Goal: Task Accomplishment & Management: Manage account settings

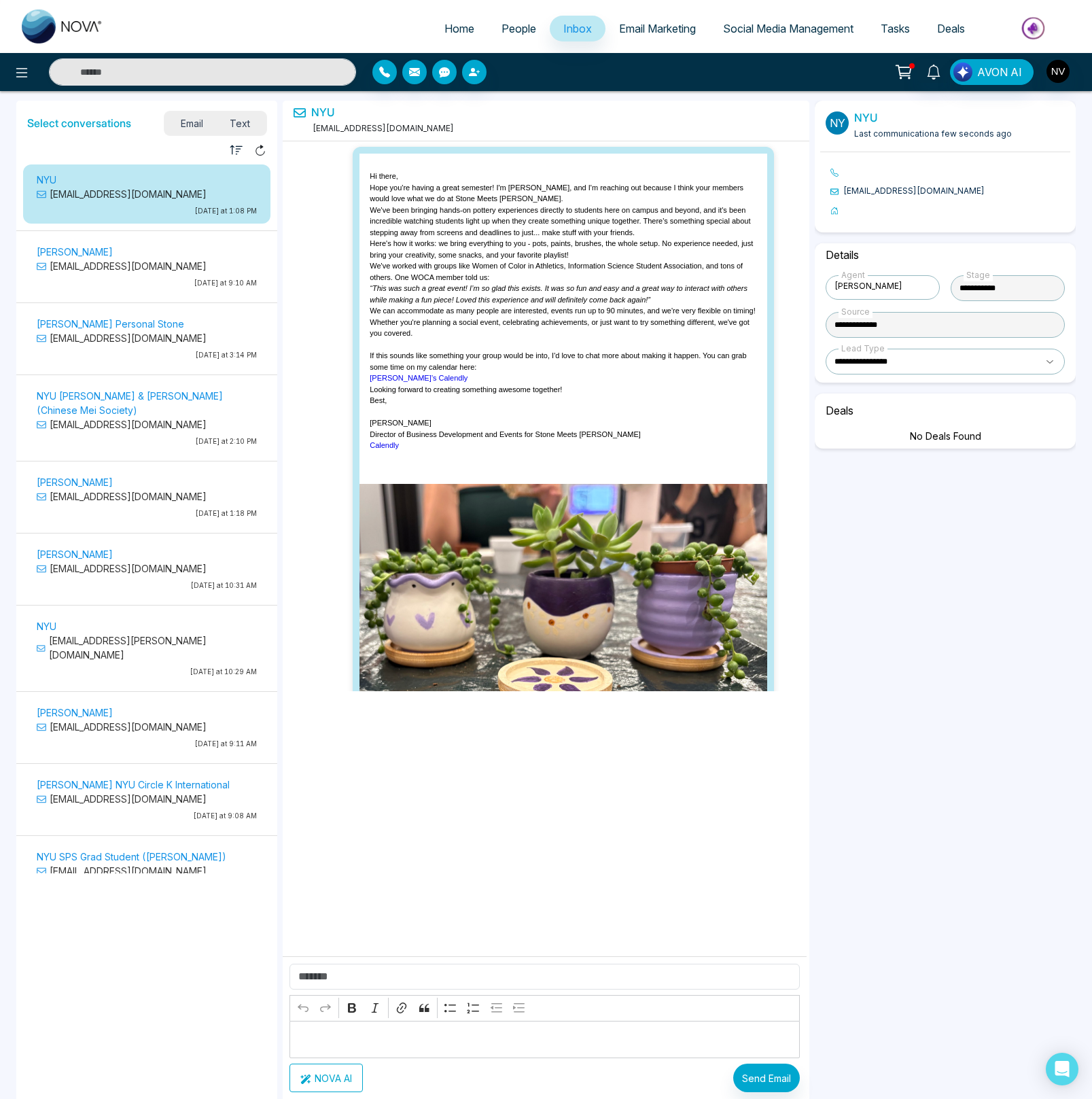
select select "*"
select select "**********"
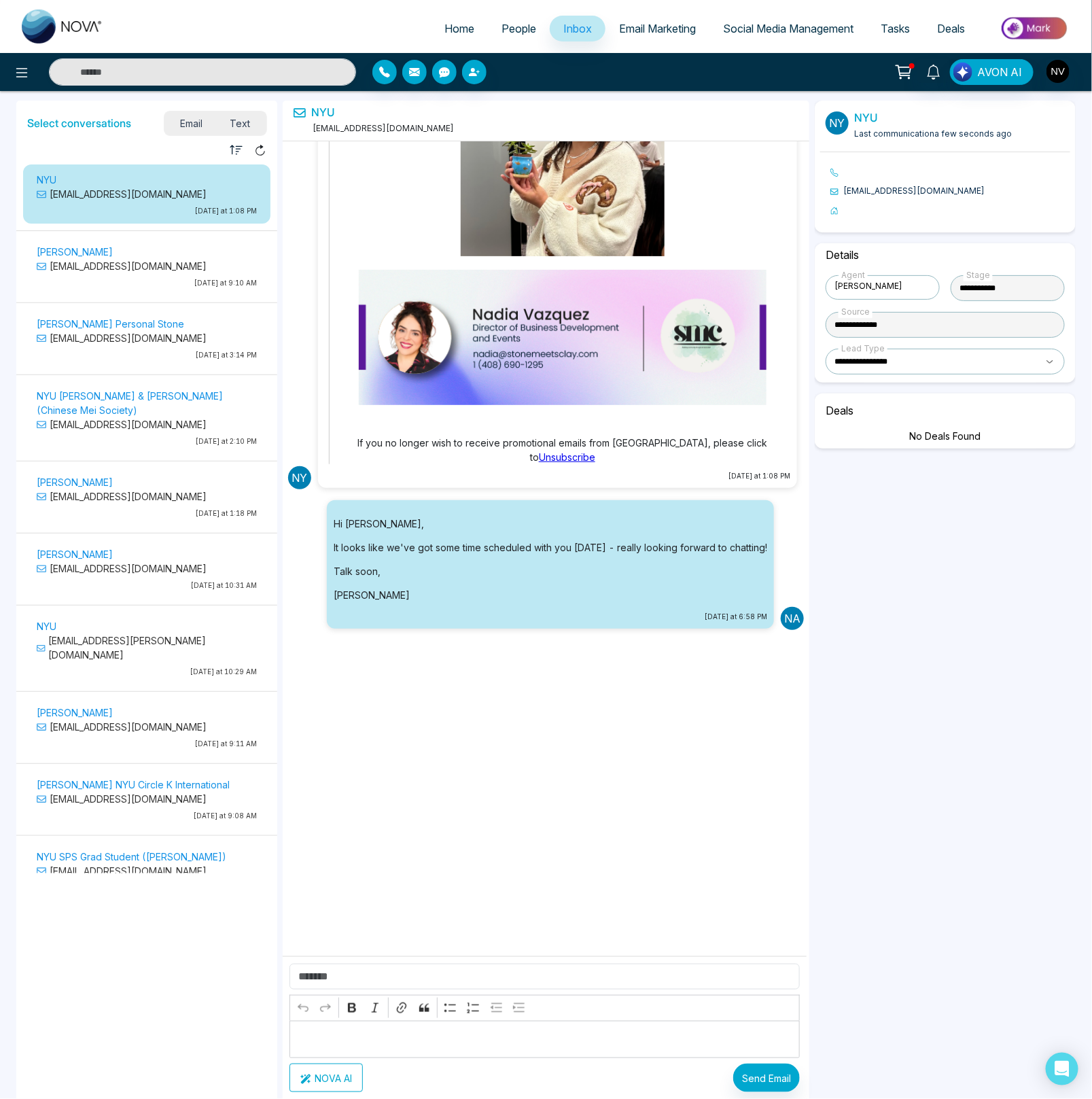
click at [464, 19] on link "Home" at bounding box center [459, 28] width 57 height 26
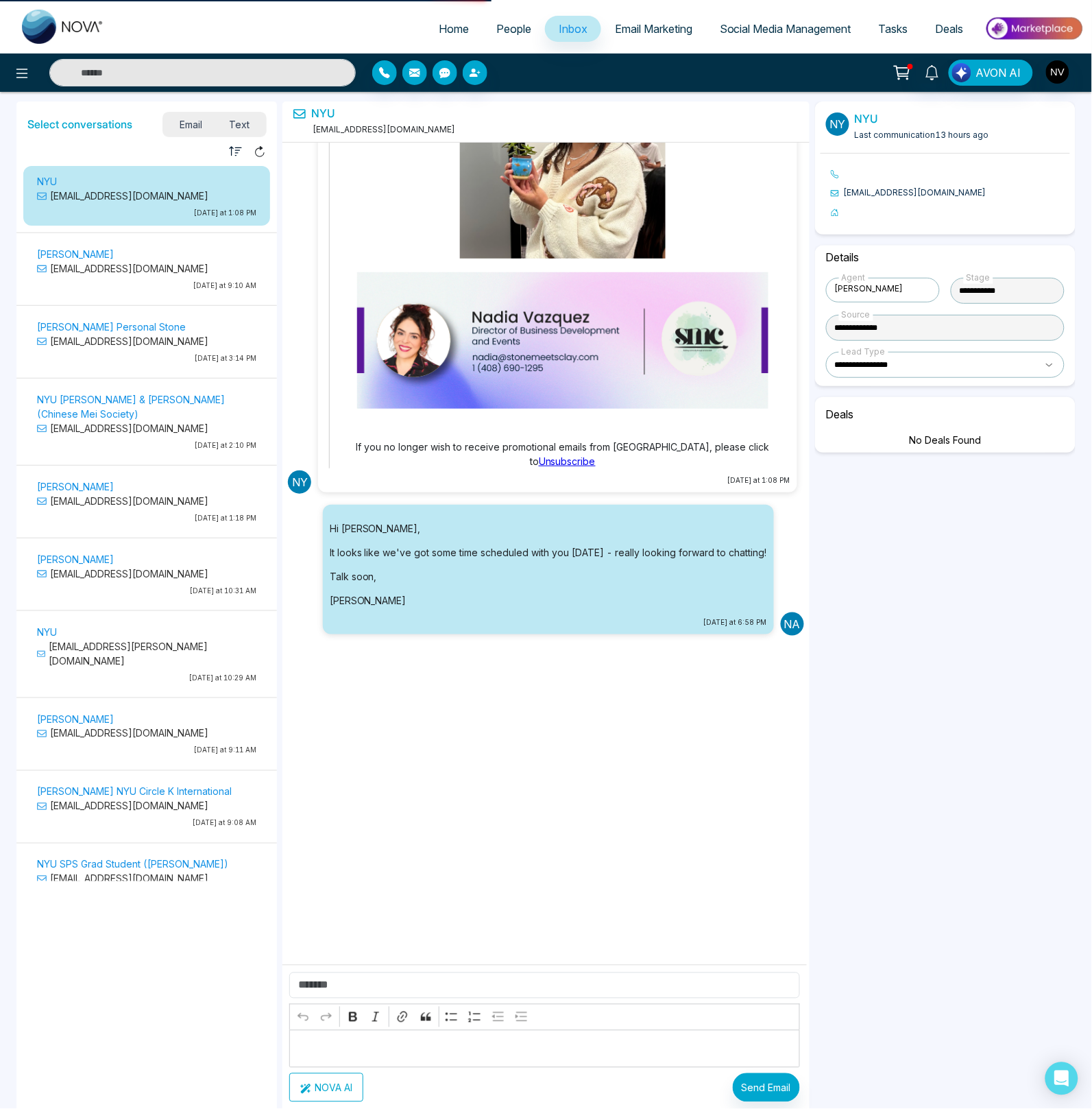
select select "*"
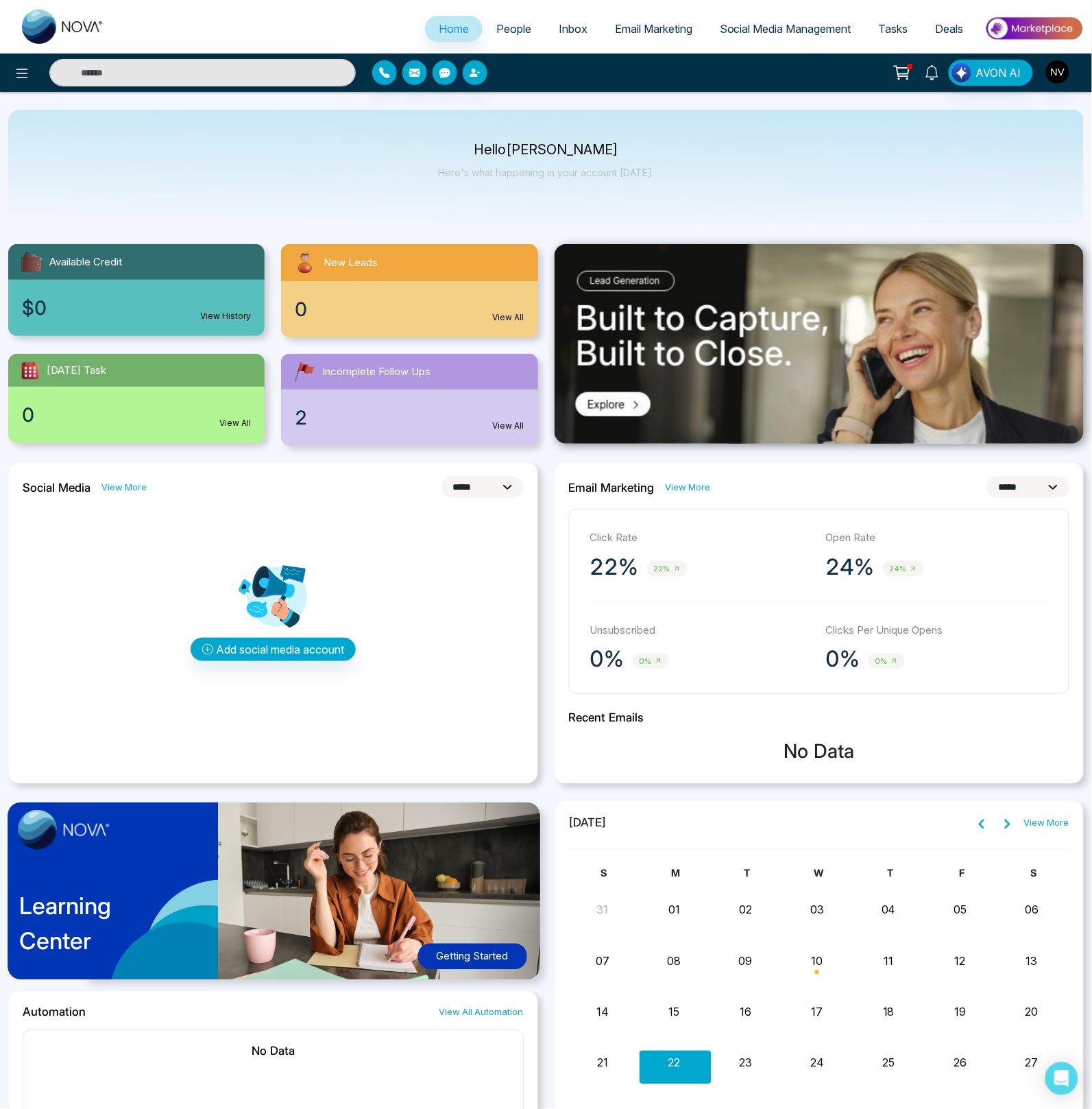
click at [935, 72] on icon at bounding box center [932, 73] width 15 height 15
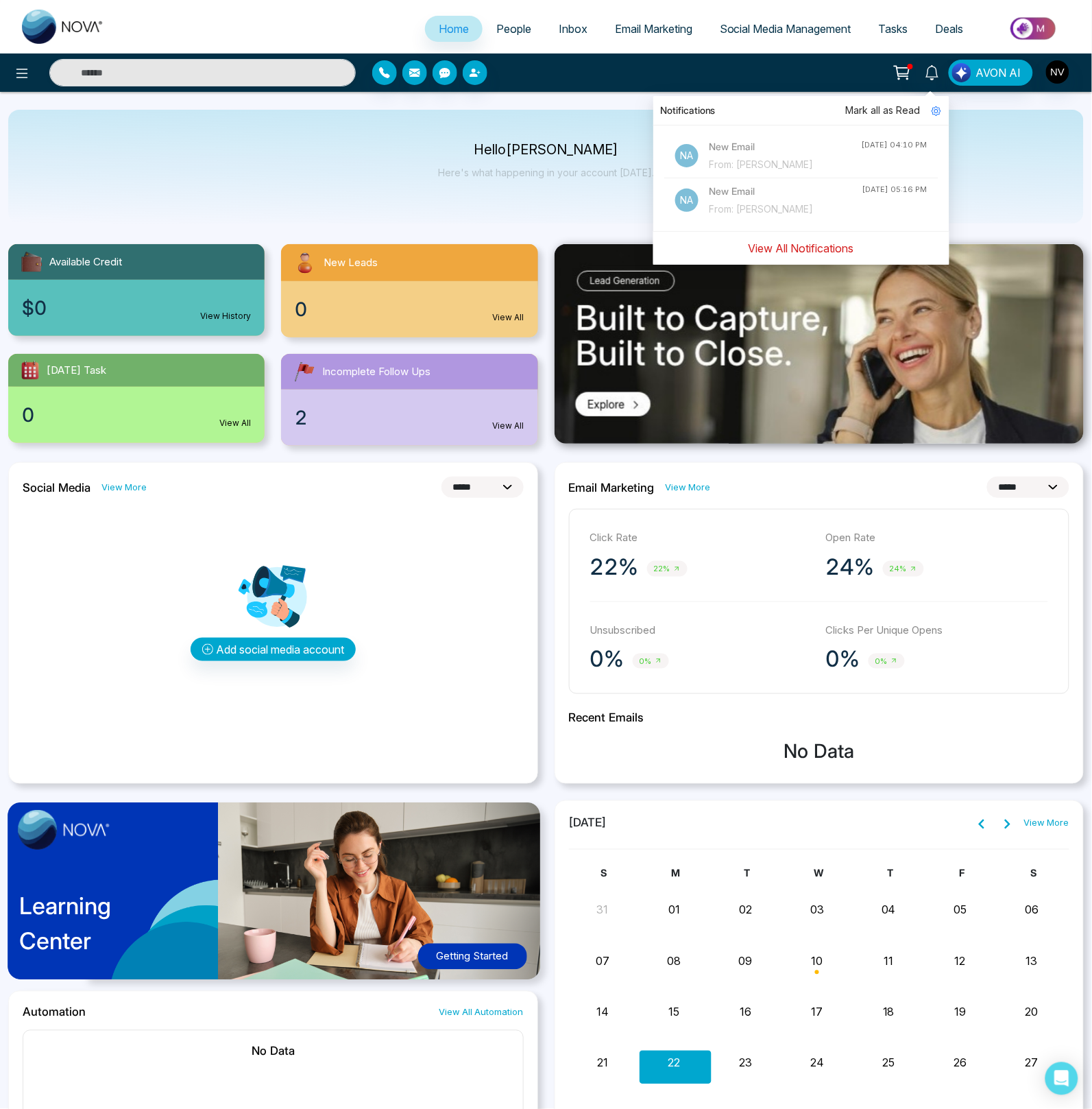
click at [802, 240] on button "View All Notifications" at bounding box center [801, 248] width 123 height 26
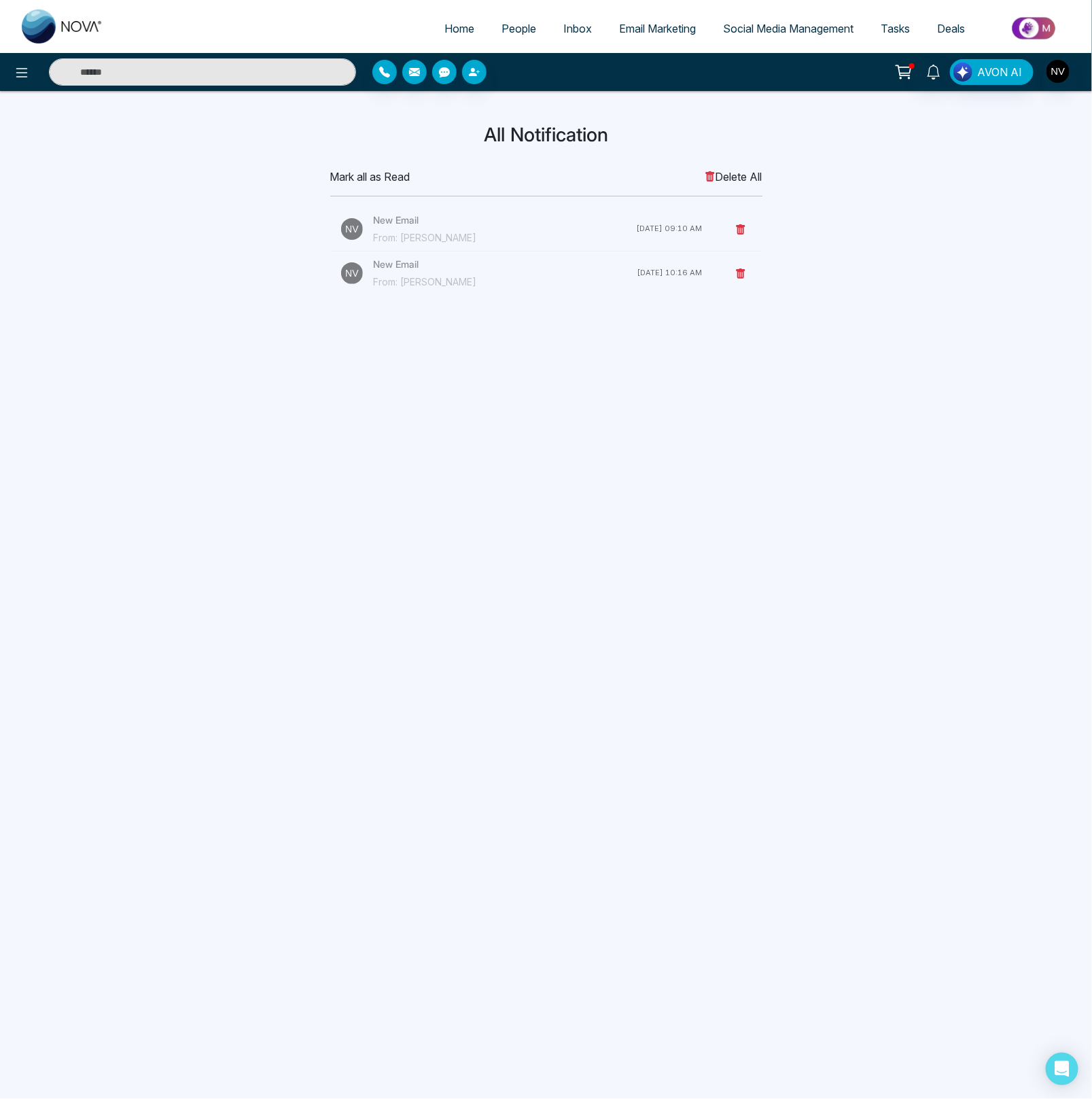
click at [748, 178] on span "Delete All" at bounding box center [733, 177] width 57 height 16
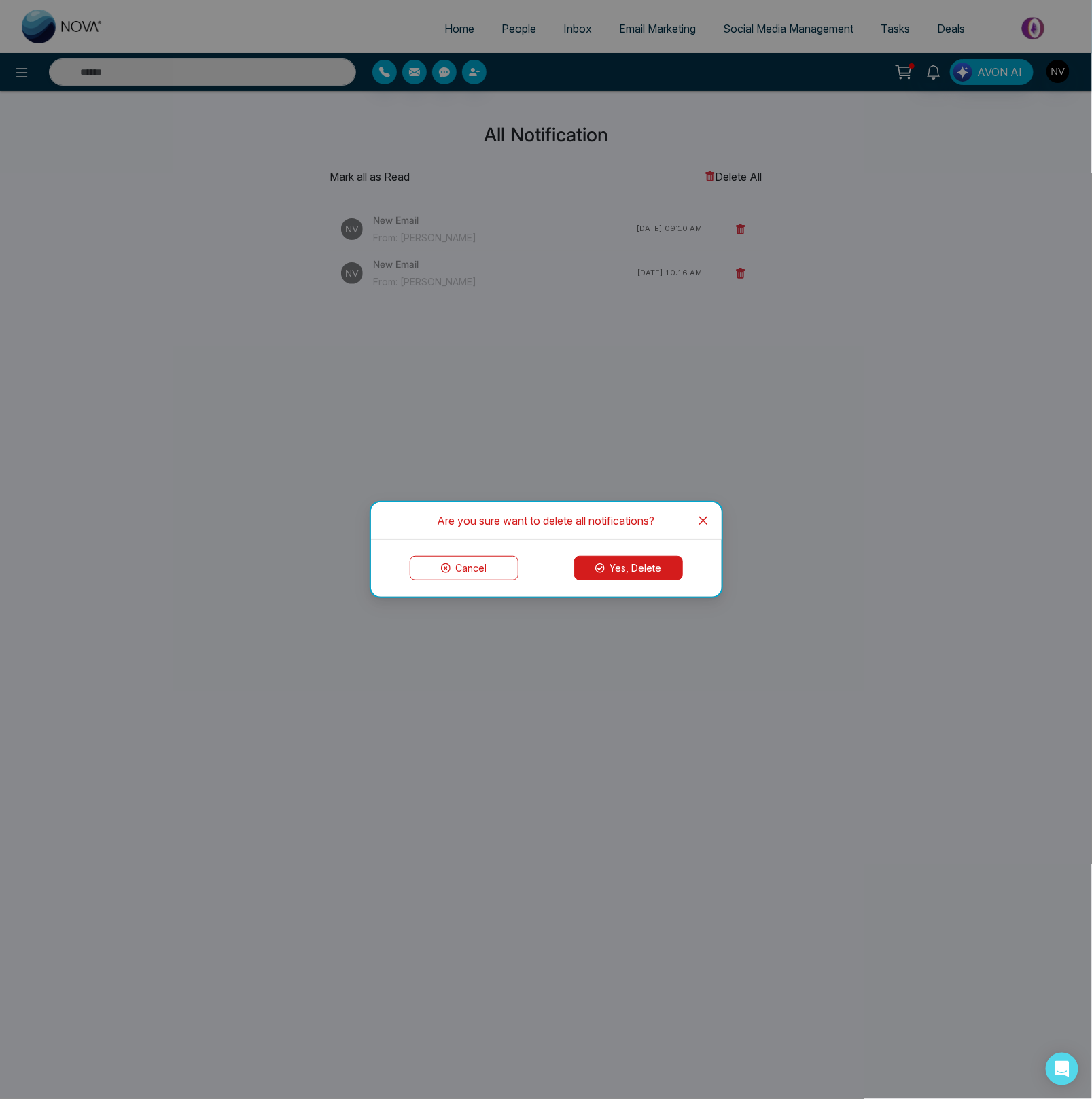
click at [619, 574] on button "Yes, Delete" at bounding box center [628, 568] width 109 height 25
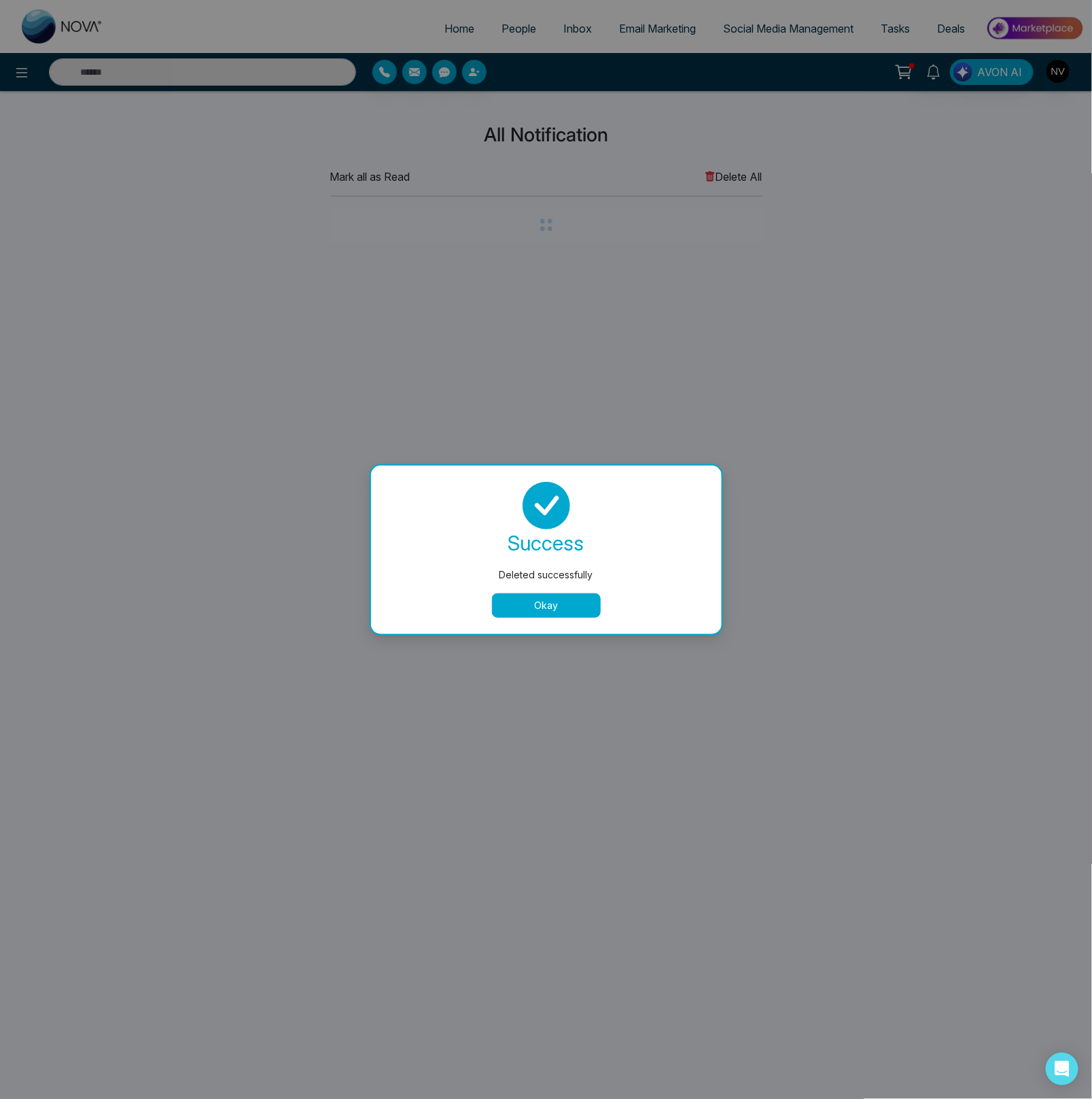
click at [459, 602] on div "Okay" at bounding box center [546, 605] width 318 height 25
click at [556, 594] on button "Okay" at bounding box center [546, 605] width 109 height 25
